Goal: Use online tool/utility: Utilize a website feature to perform a specific function

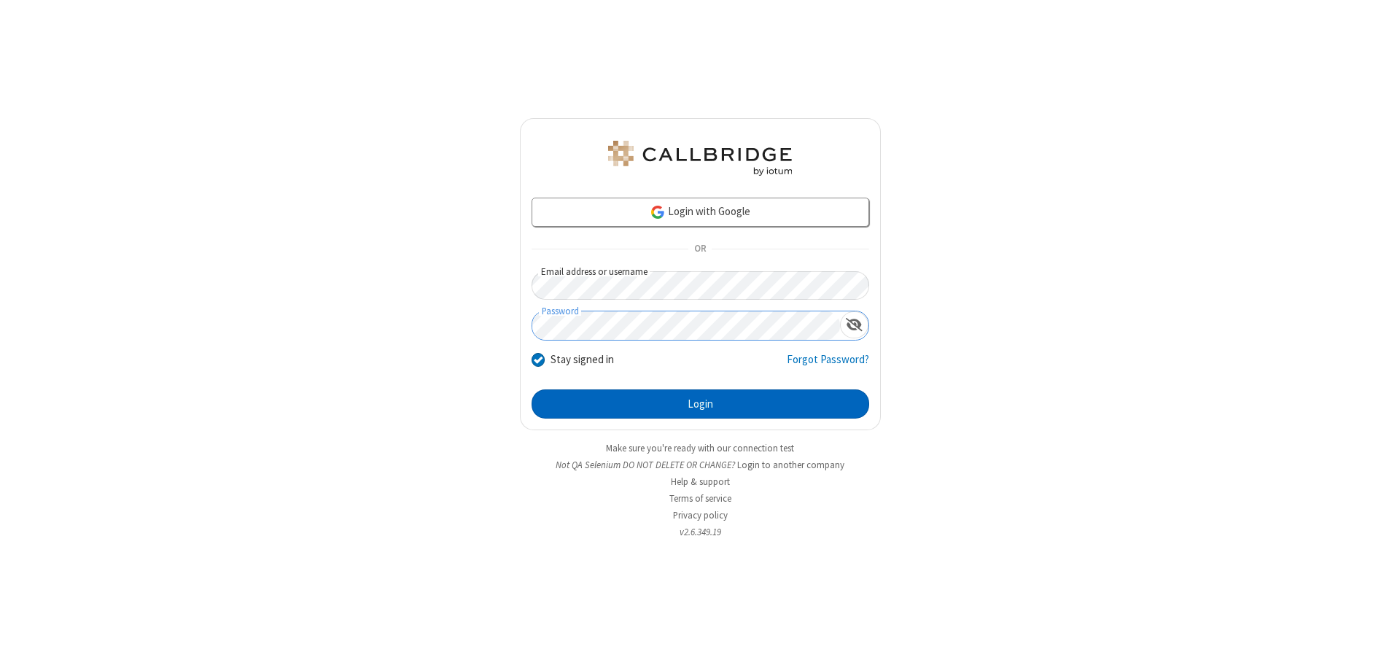
click at [700, 404] on button "Login" at bounding box center [701, 403] width 338 height 29
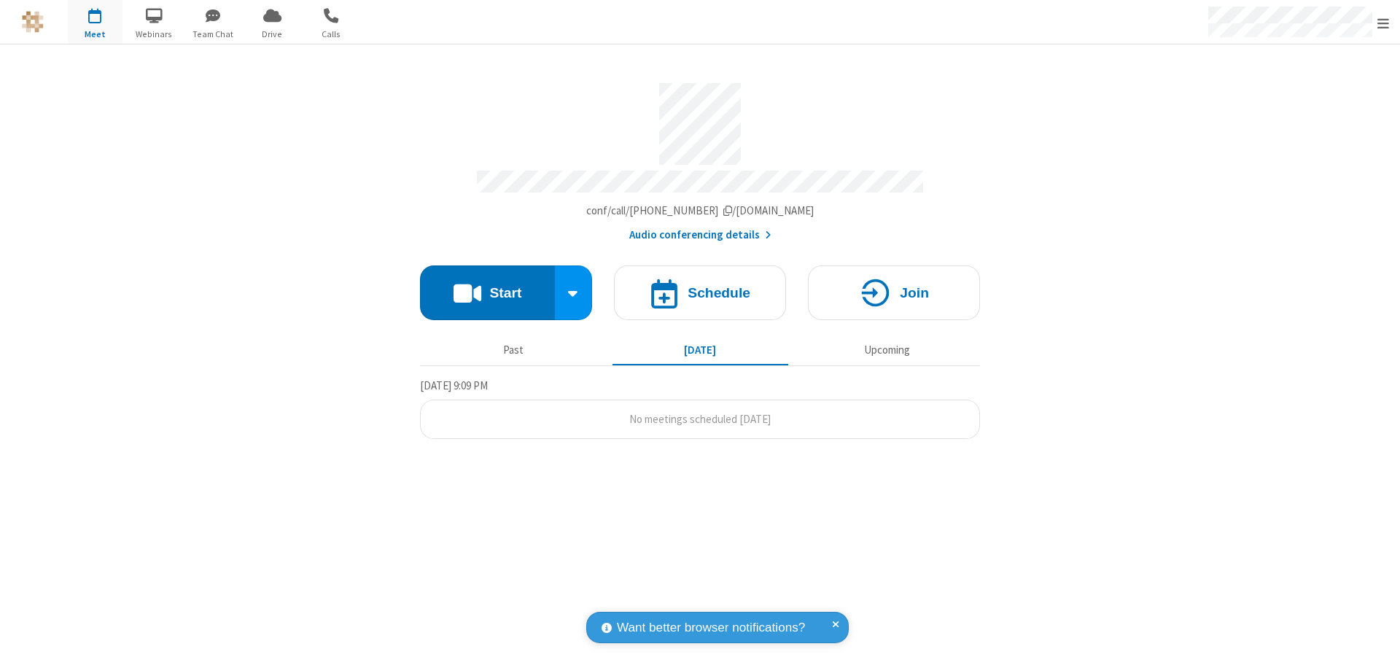
click at [487, 286] on button "Start" at bounding box center [487, 292] width 135 height 55
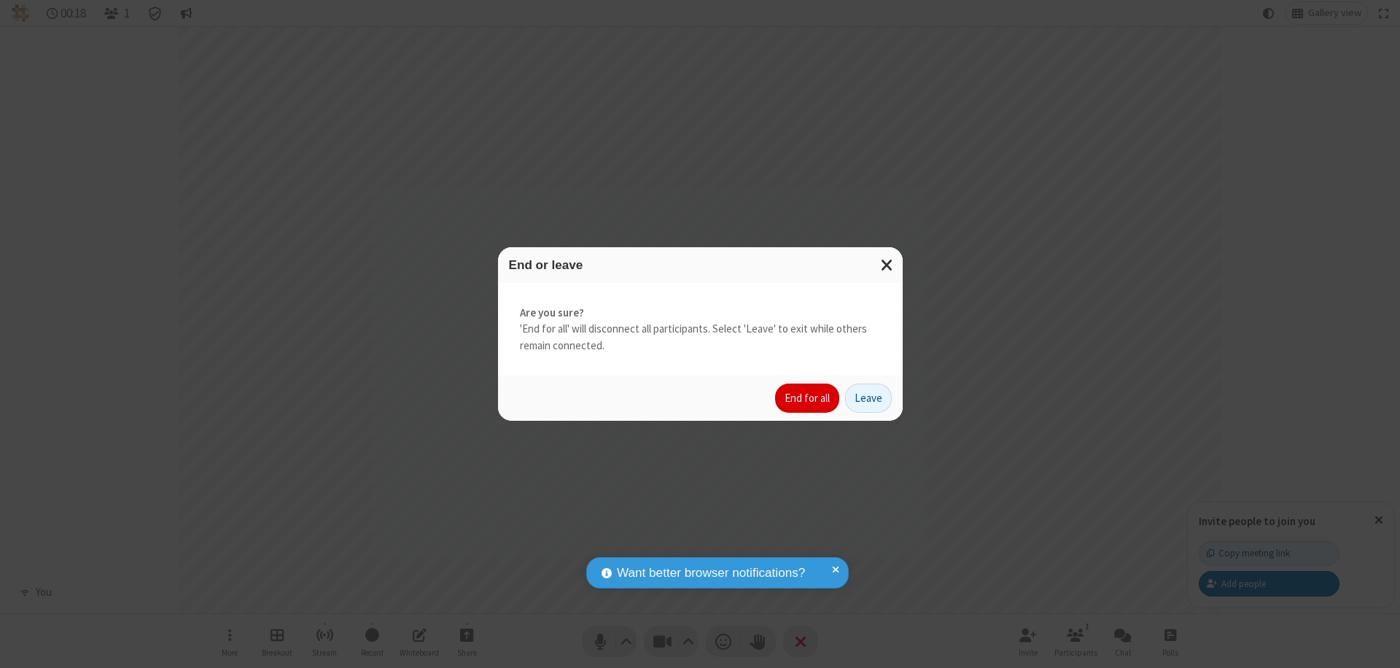
click at [808, 398] on button "End for all" at bounding box center [807, 398] width 64 height 29
